Goal: Transaction & Acquisition: Purchase product/service

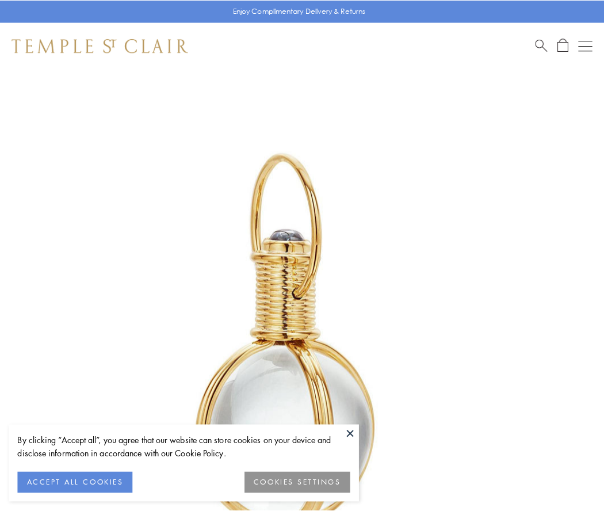
scroll to position [300, 0]
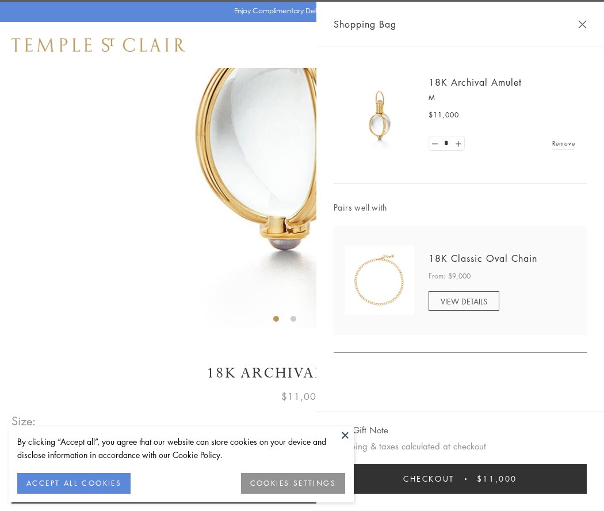
click at [460, 478] on button "Checkout $11,000" at bounding box center [460, 479] width 253 height 30
